Goal: Obtain resource: Download file/media

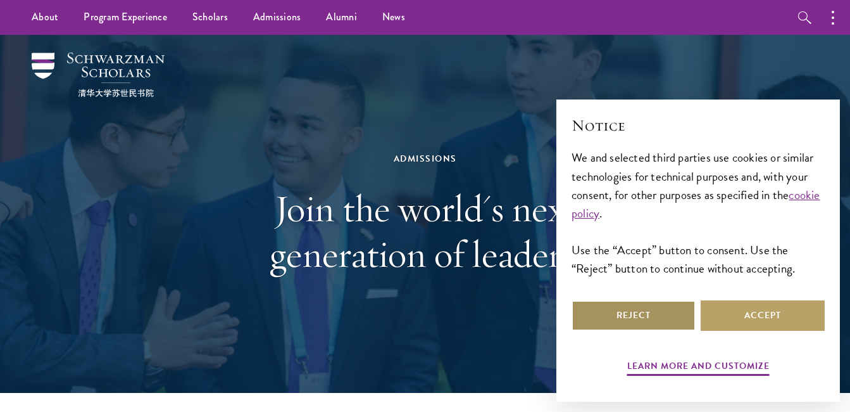
click at [660, 322] on button "Reject" at bounding box center [634, 315] width 124 height 30
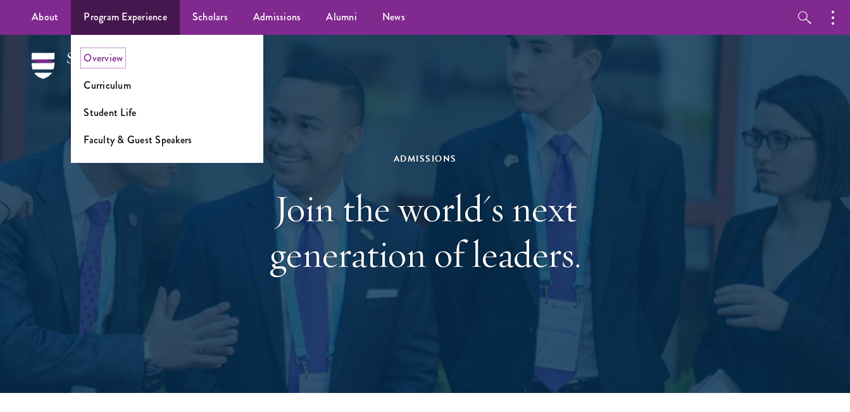
click at [104, 59] on link "Overview" at bounding box center [103, 58] width 39 height 15
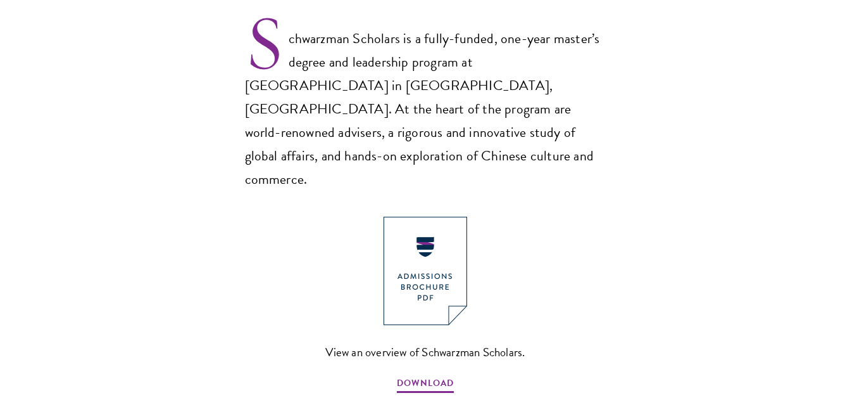
scroll to position [912, 0]
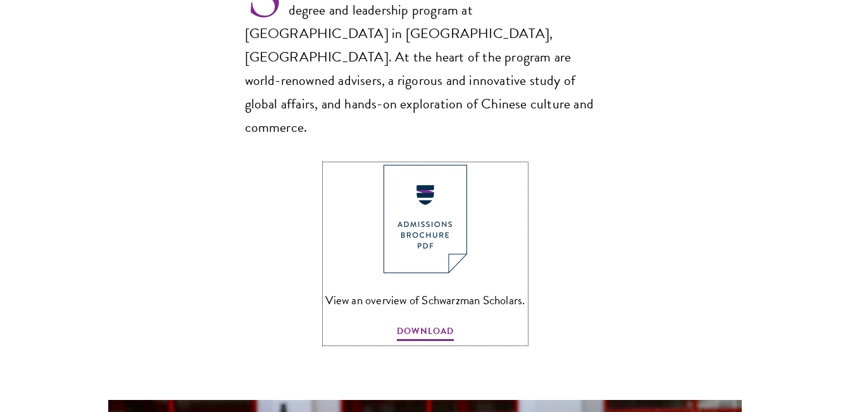
click at [411, 198] on img at bounding box center [426, 219] width 84 height 108
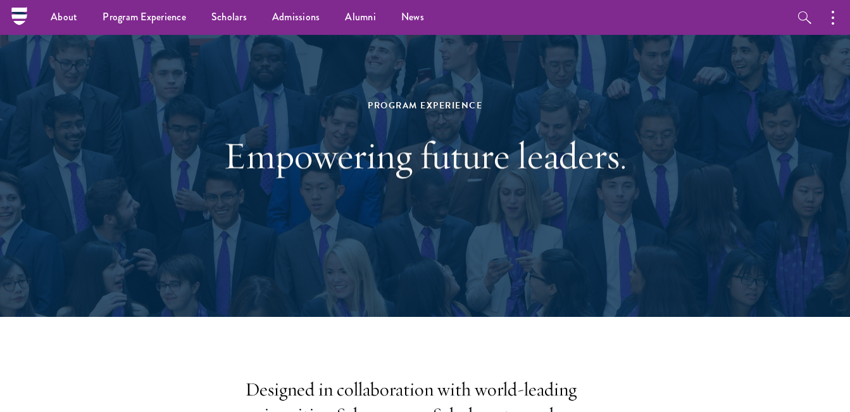
scroll to position [0, 0]
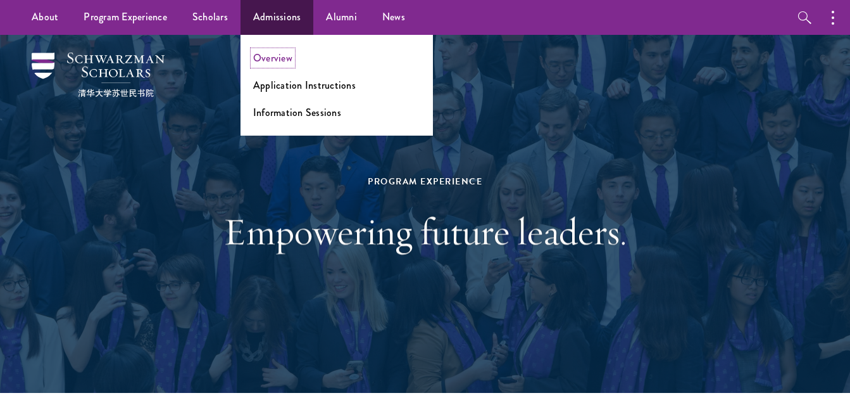
click at [271, 56] on link "Overview" at bounding box center [272, 58] width 39 height 15
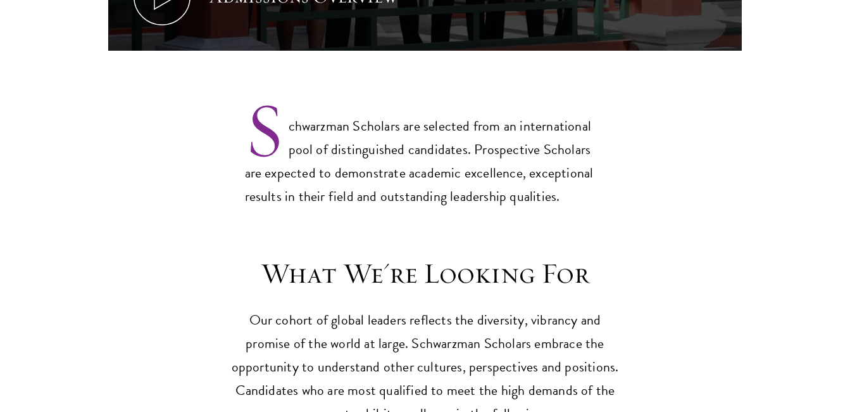
scroll to position [988, 0]
